Goal: Obtain resource: Obtain resource

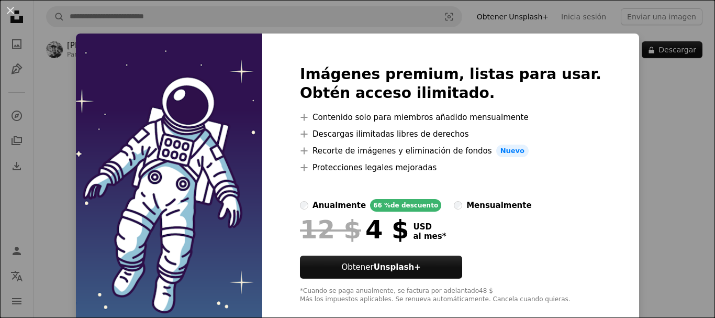
drag, startPoint x: 572, startPoint y: 79, endPoint x: 591, endPoint y: 32, distance: 50.5
click at [591, 32] on div "An X shape Imágenes premium, listas para usar. Obtén acceso ilimitado. A plus s…" at bounding box center [357, 159] width 715 height 318
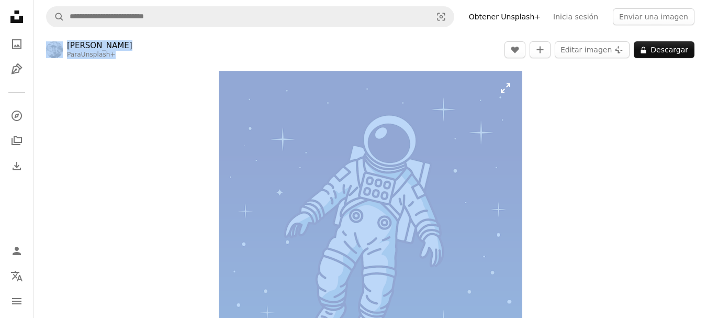
drag, startPoint x: 591, startPoint y: 32, endPoint x: 516, endPoint y: 85, distance: 91.2
click at [502, 86] on img "Ampliar en esta imagen" at bounding box center [370, 222] width 303 height 303
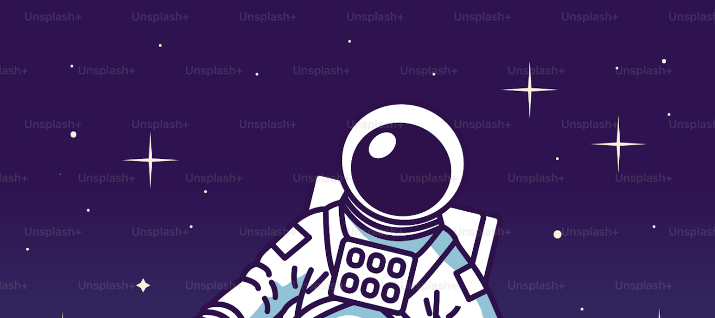
scroll to position [191, 0]
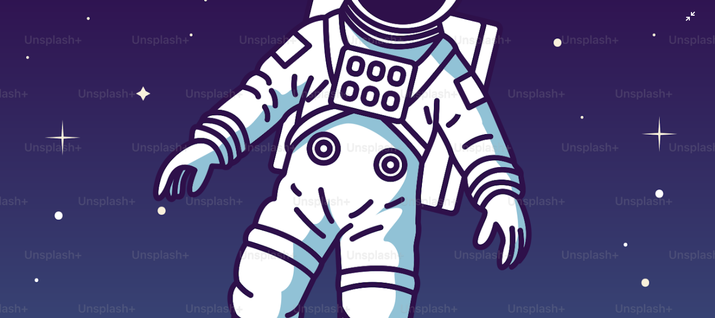
click at [689, 18] on img "Reducir el zoom en esta imagen" at bounding box center [357, 166] width 716 height 716
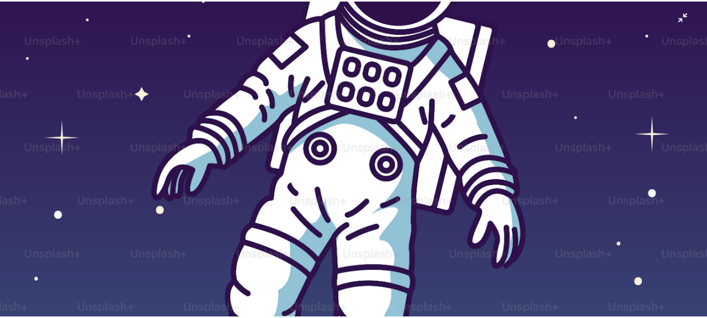
scroll to position [57, 0]
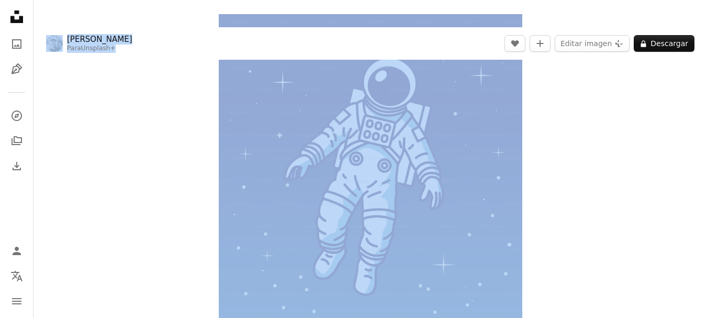
copy div "[PERSON_NAME] Para Unsplash+ A heart A plus sign Editar imagen Plus sign for Un…"
